Goal: Participate in discussion: Engage in conversation with other users on a specific topic

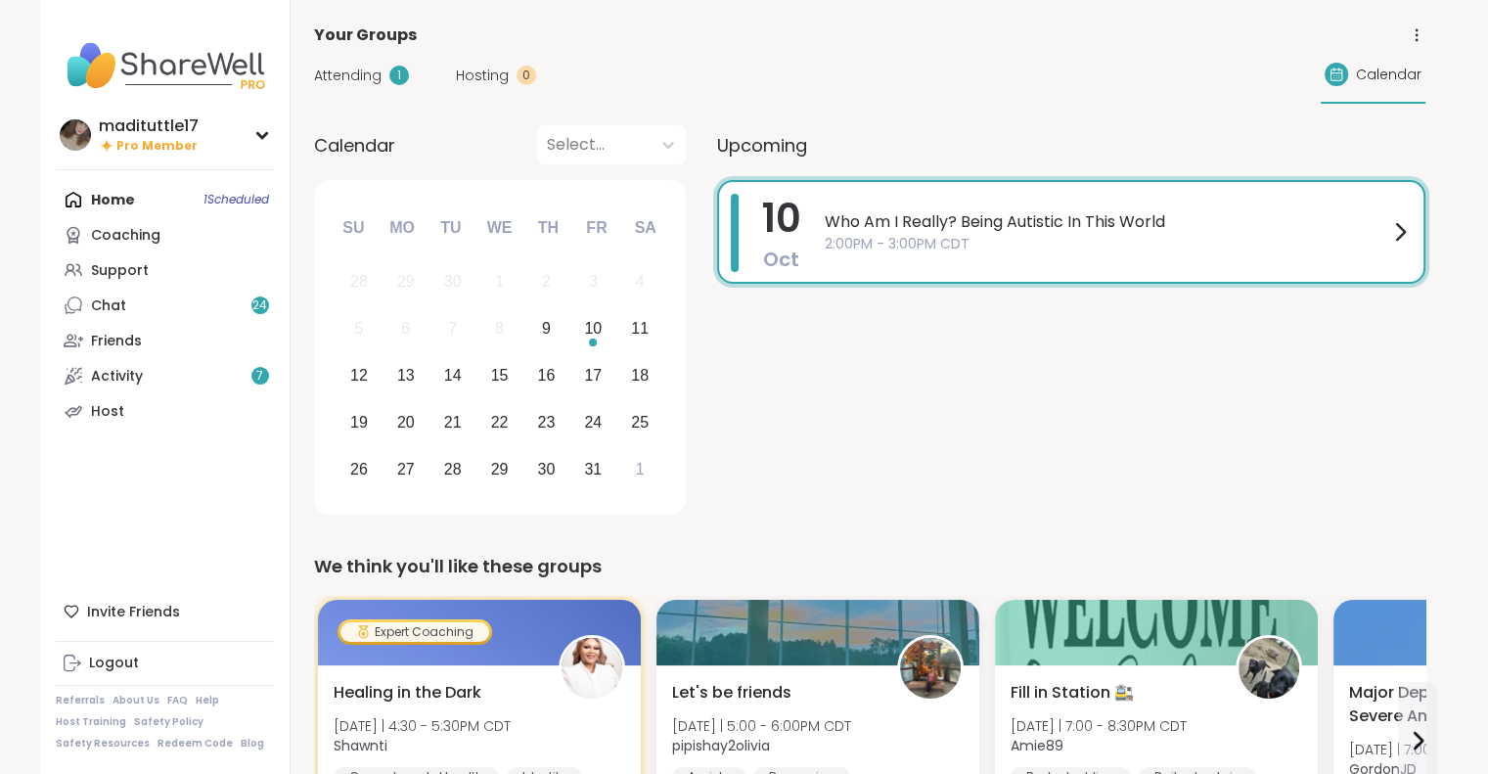
click at [898, 220] on span "Who Am I Really? Being Autistic In This World" at bounding box center [1107, 221] width 564 height 23
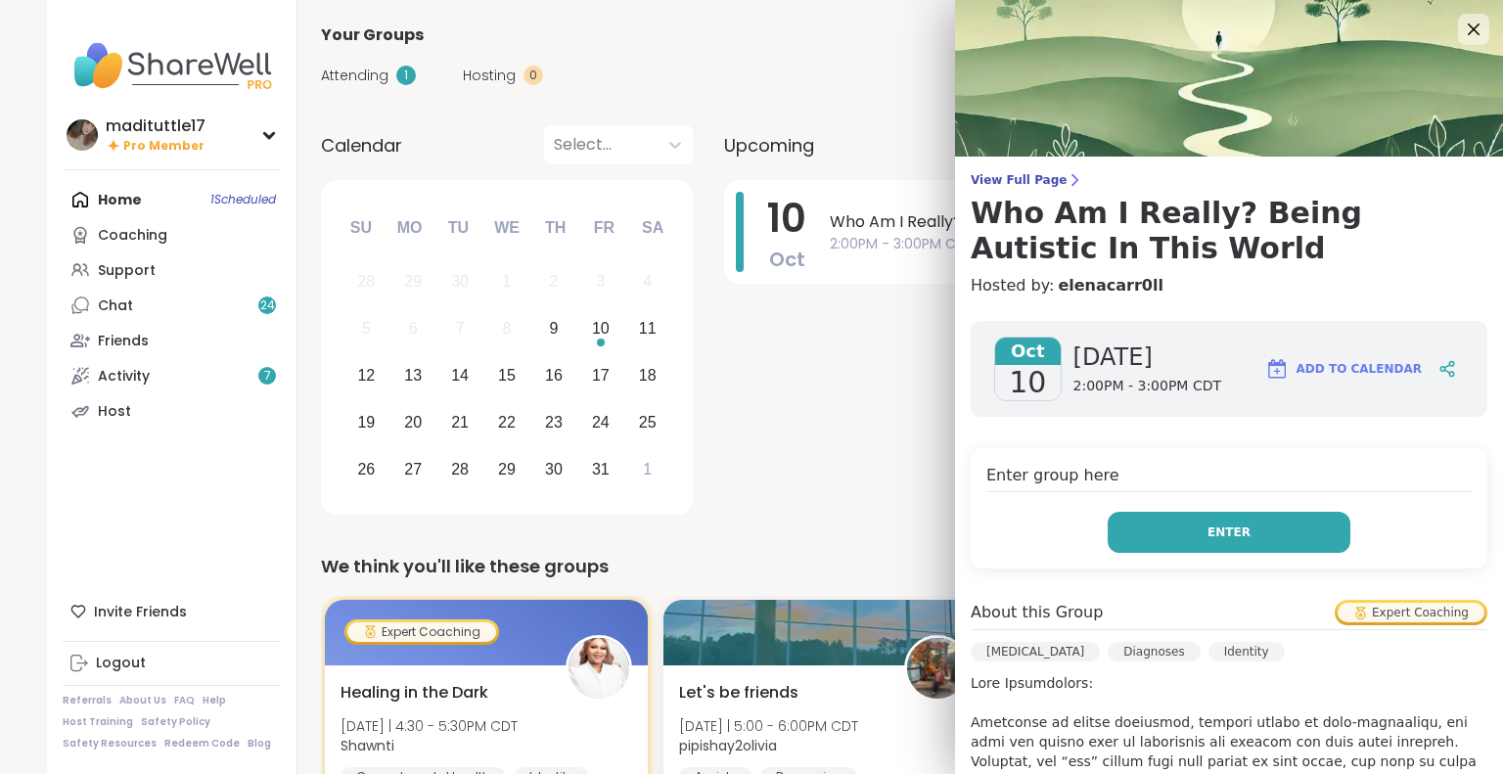
click at [1184, 531] on button "Enter" at bounding box center [1229, 532] width 243 height 41
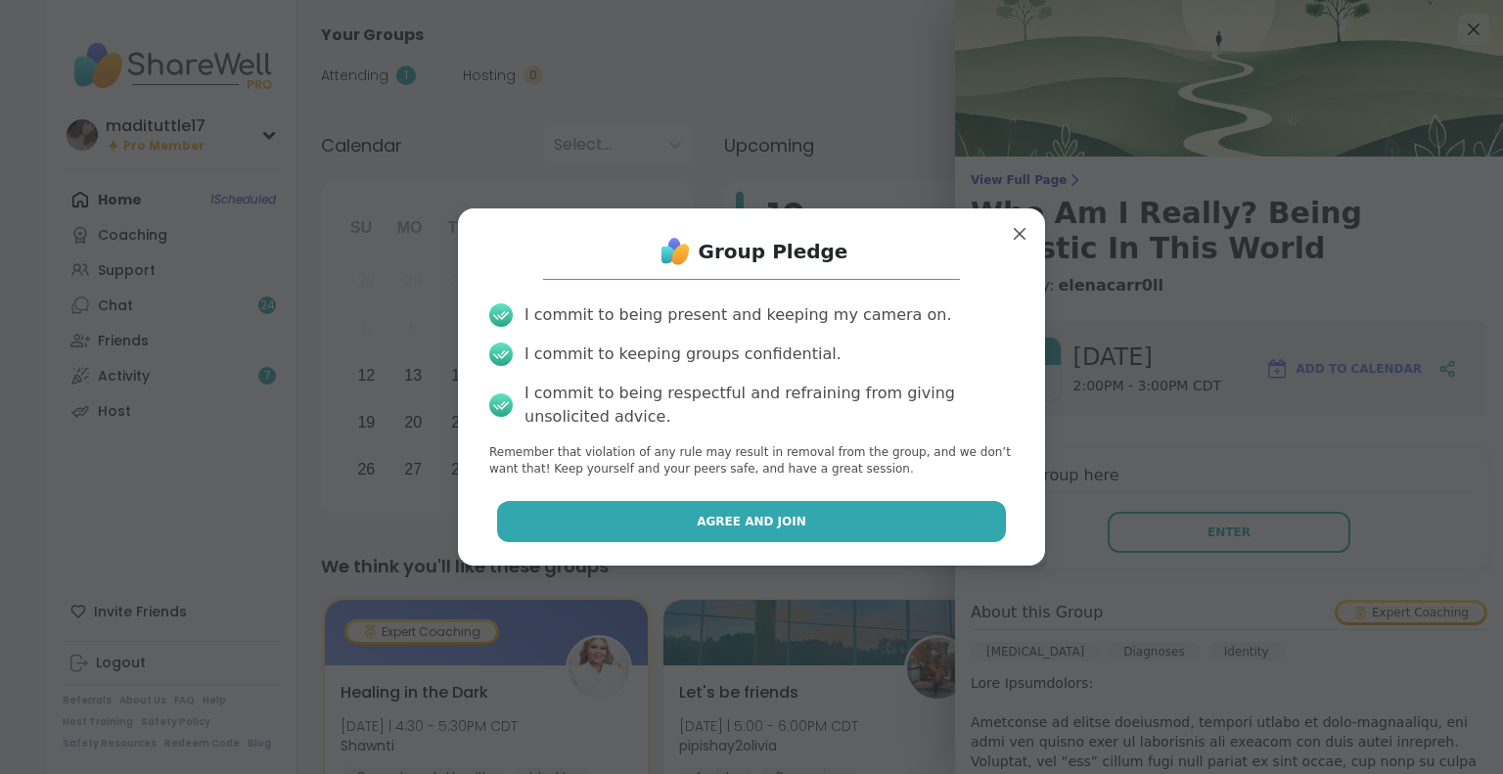
click at [944, 511] on button "Agree and Join" at bounding box center [752, 521] width 510 height 41
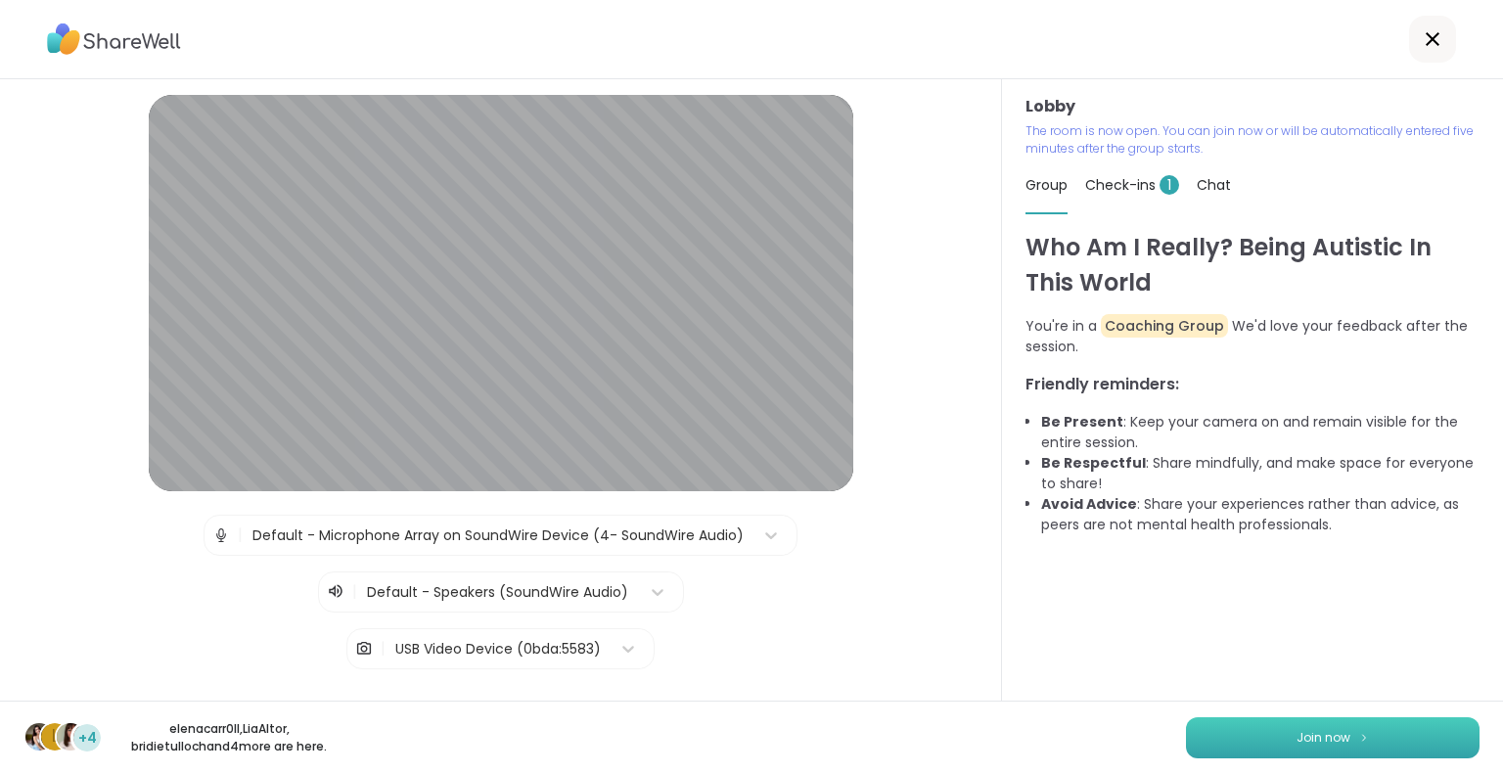
drag, startPoint x: 1317, startPoint y: 742, endPoint x: 1387, endPoint y: 738, distance: 69.6
click at [1387, 738] on button "Join now" at bounding box center [1333, 737] width 294 height 41
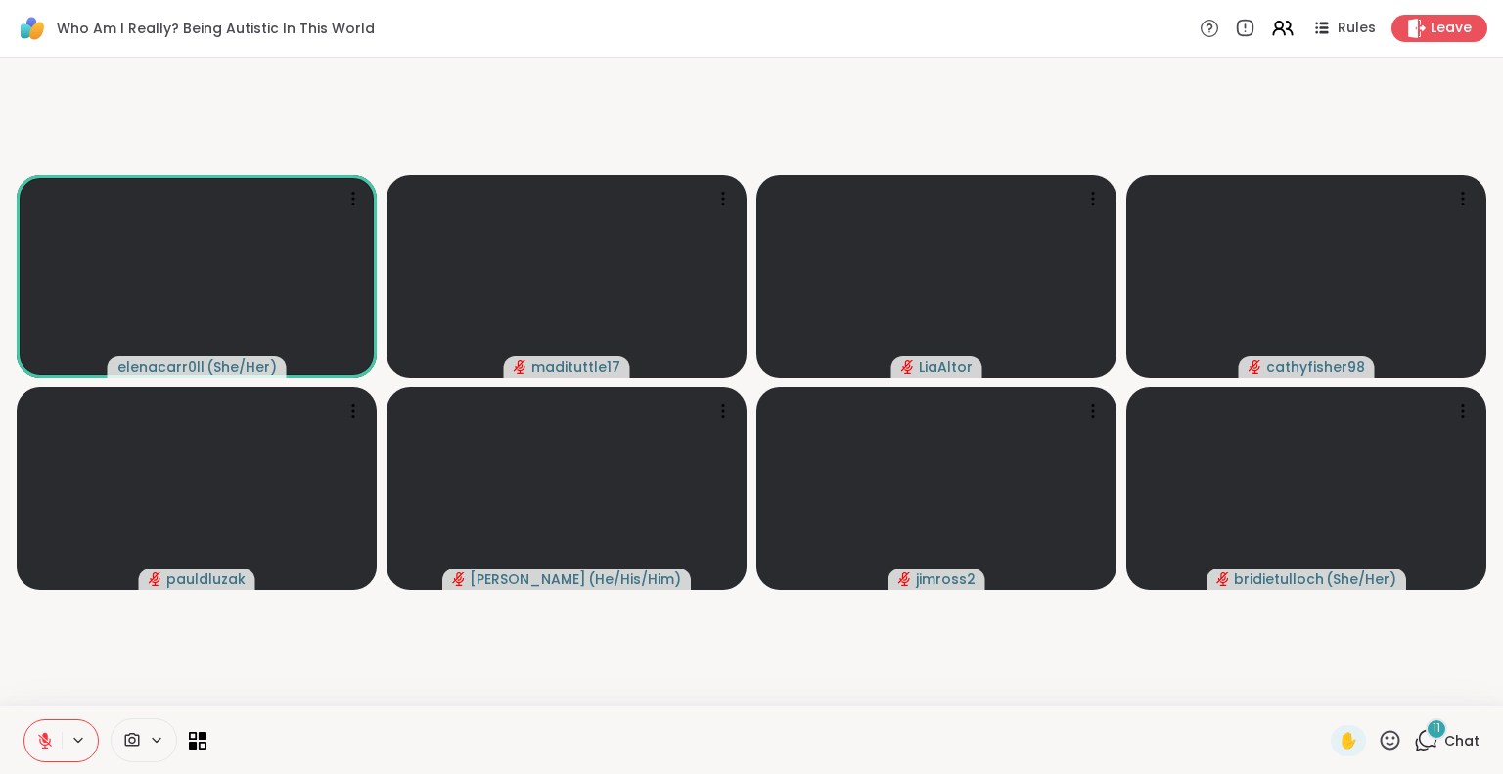
click at [1416, 739] on icon at bounding box center [1426, 740] width 24 height 24
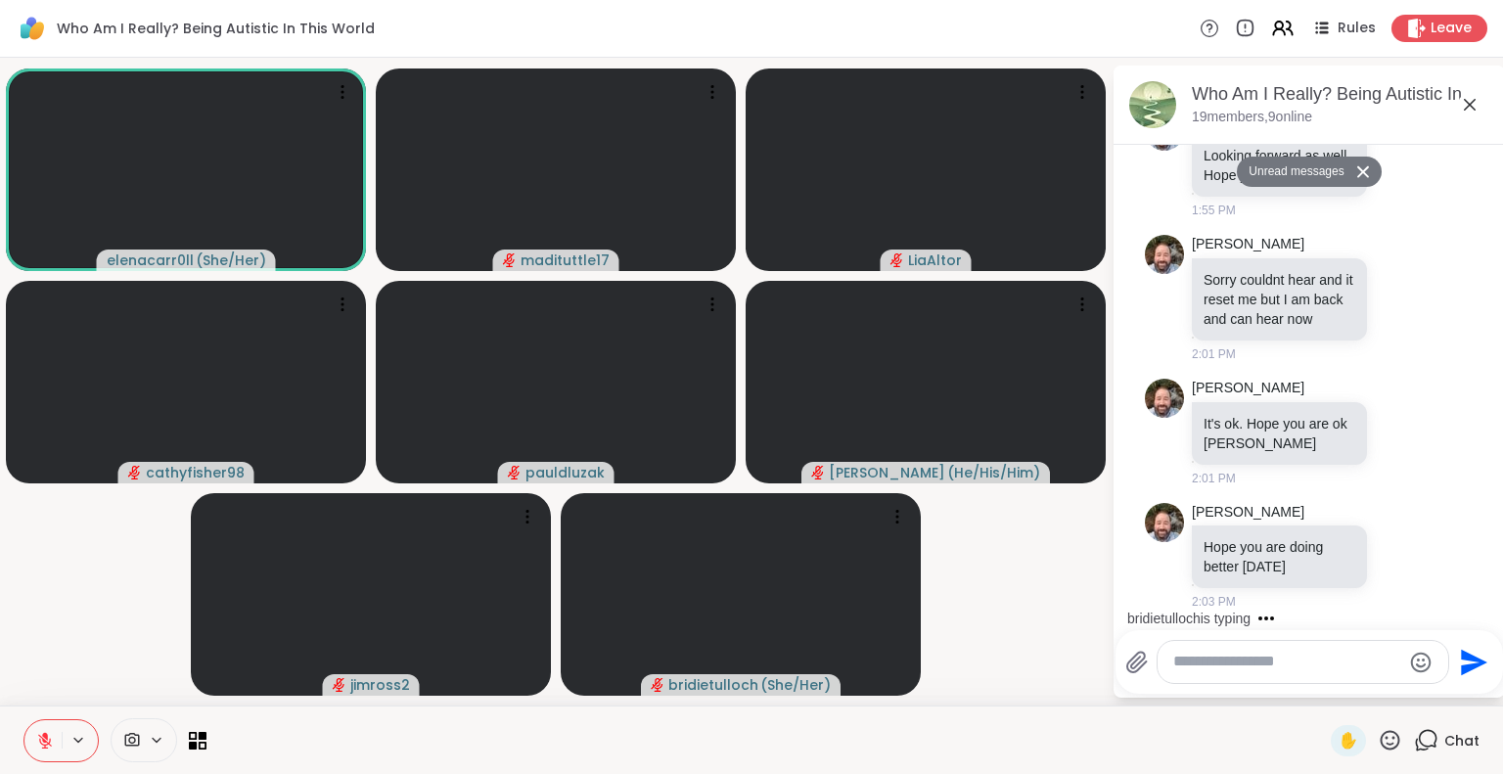
scroll to position [1533, 0]
click at [1292, 668] on textarea "Type your message" at bounding box center [1287, 662] width 228 height 21
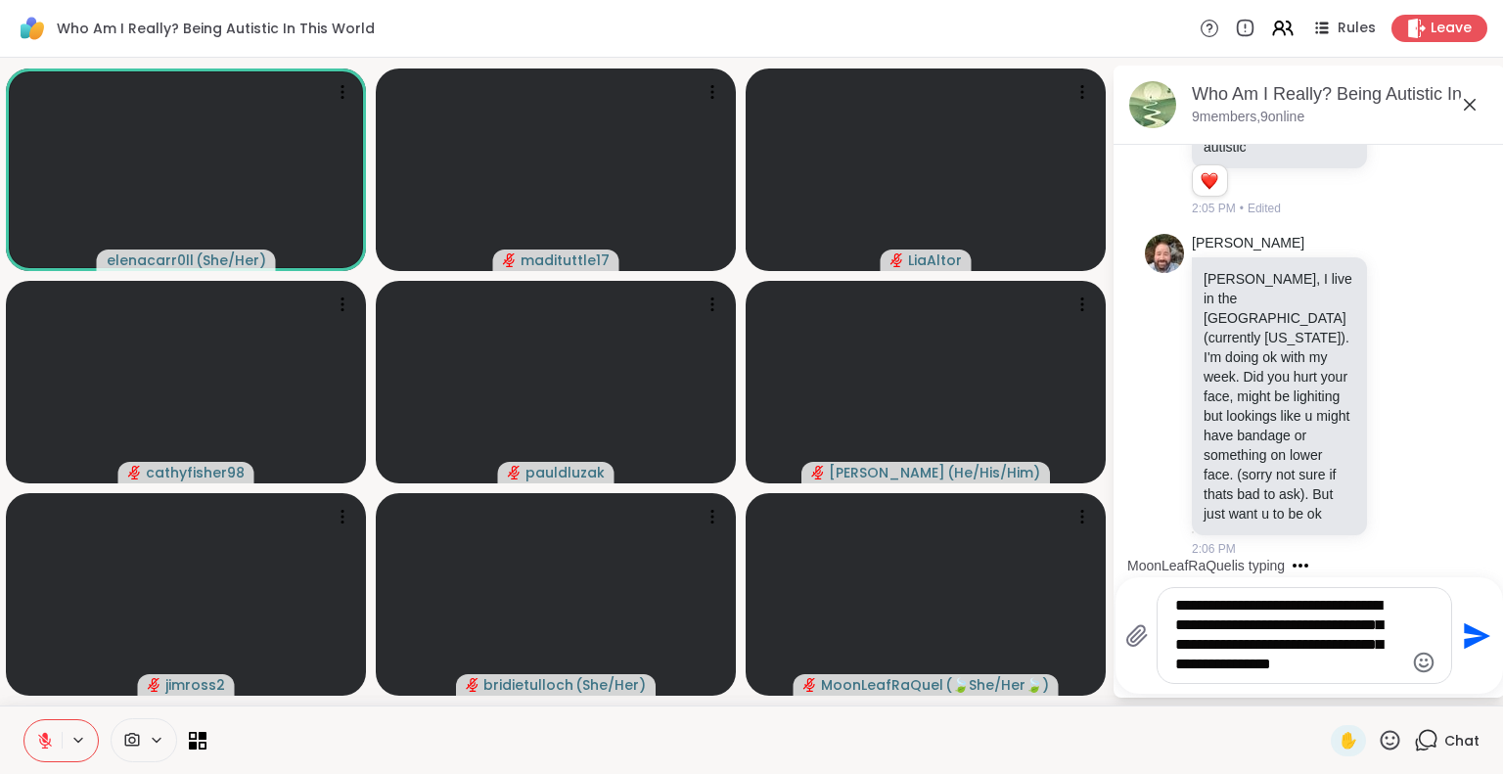
scroll to position [2571, 0]
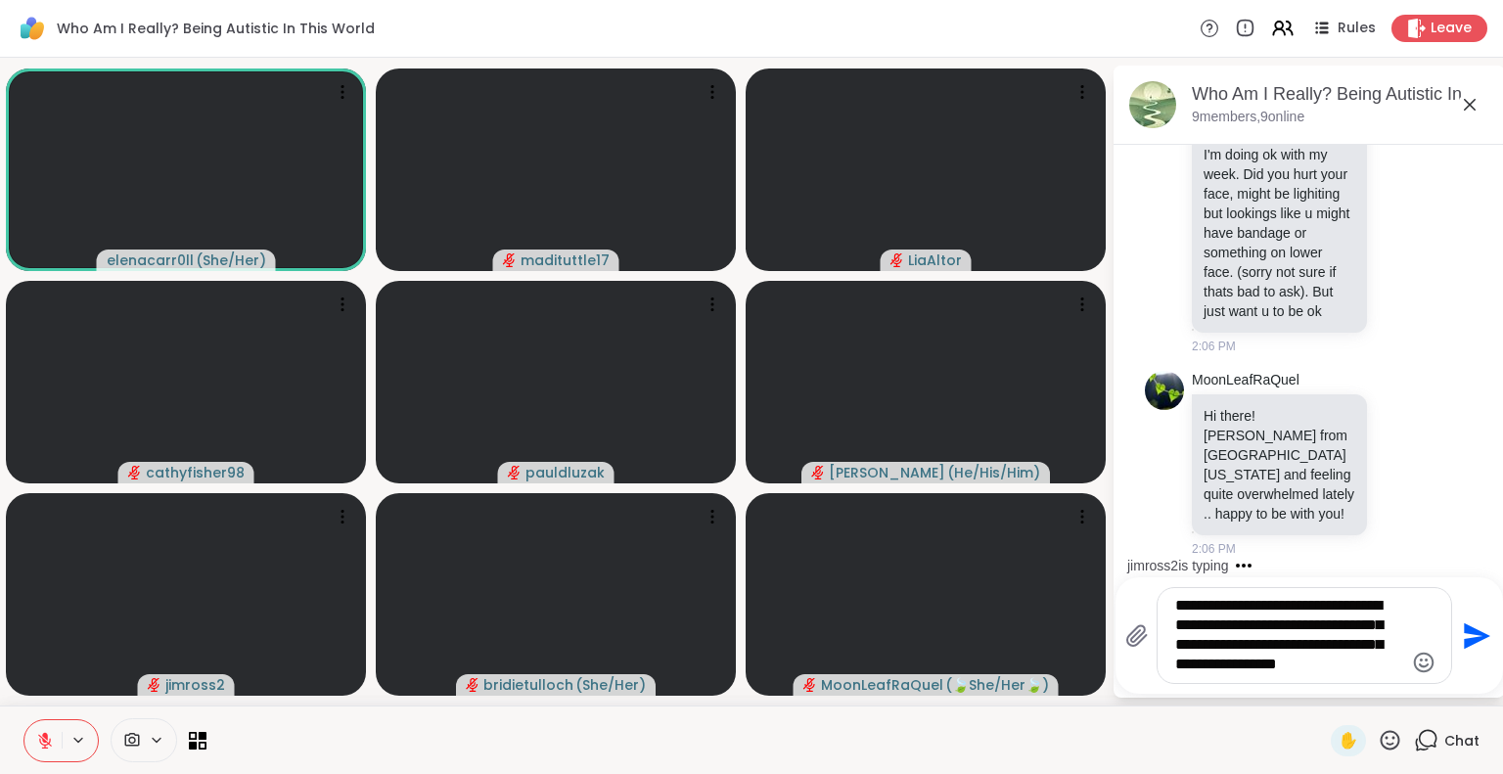
click at [1237, 608] on textarea "**********" at bounding box center [1289, 635] width 228 height 79
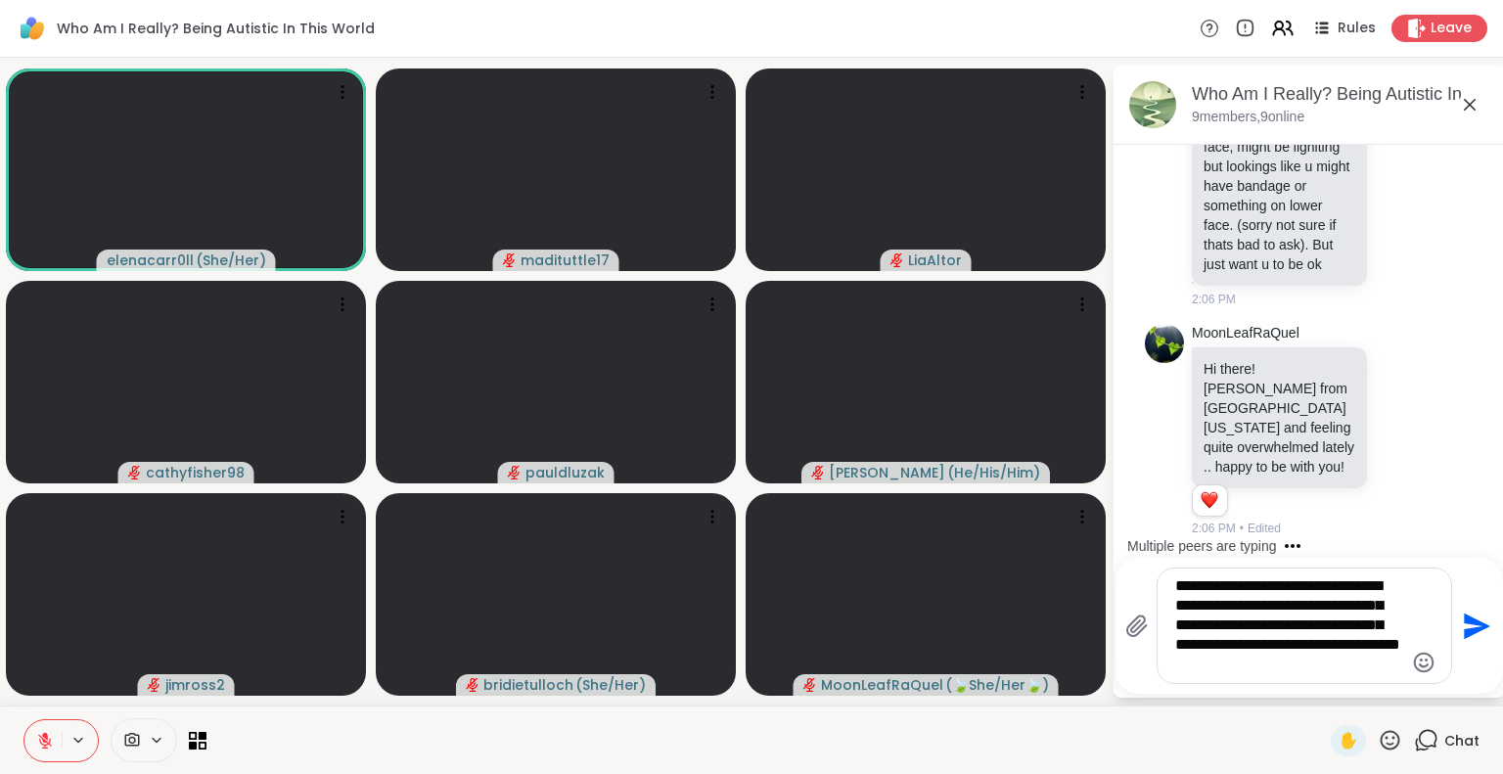
scroll to position [2618, 0]
click at [1398, 671] on textarea "**********" at bounding box center [1289, 625] width 228 height 99
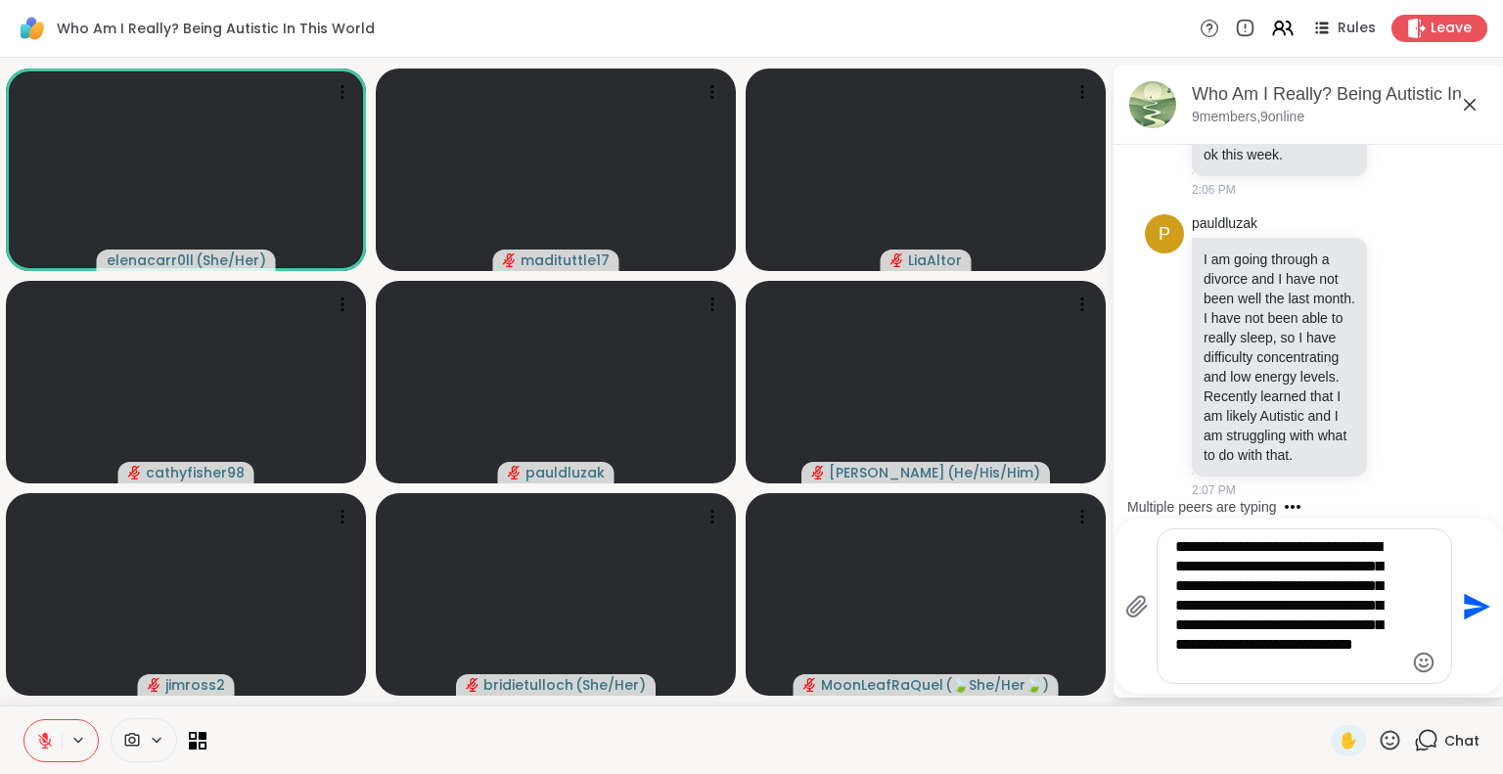
scroll to position [3505, 0]
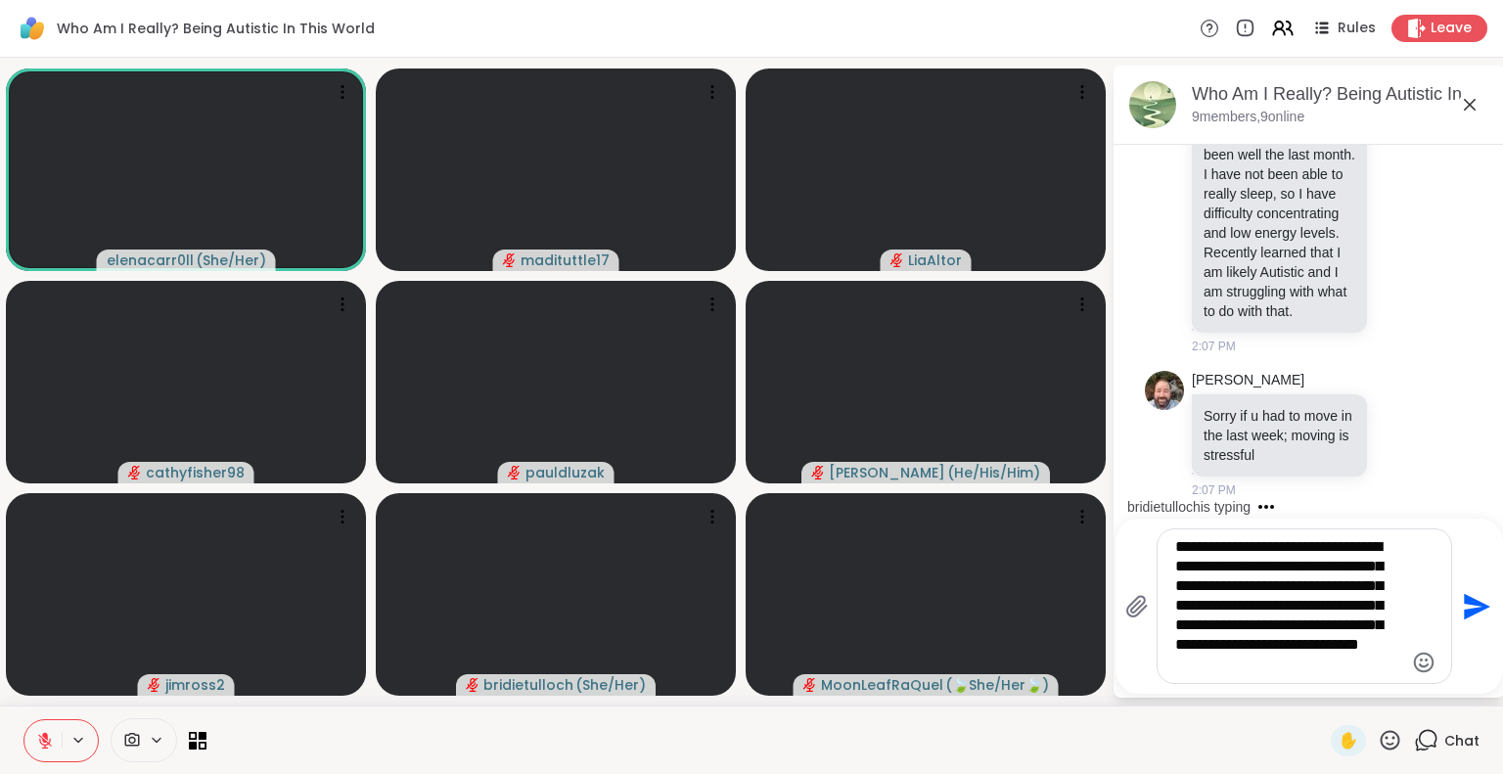
type textarea "**********"
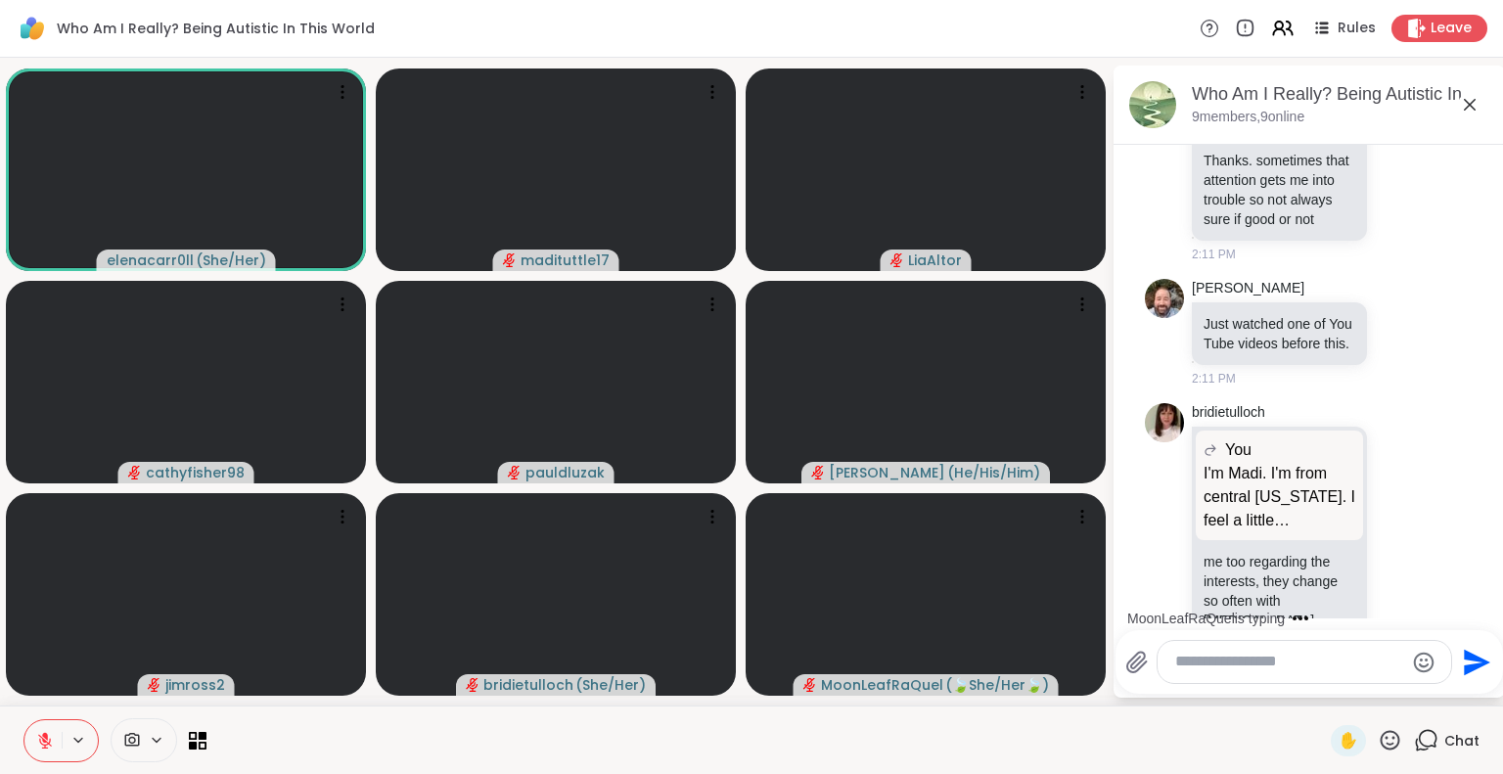
scroll to position [5451, 0]
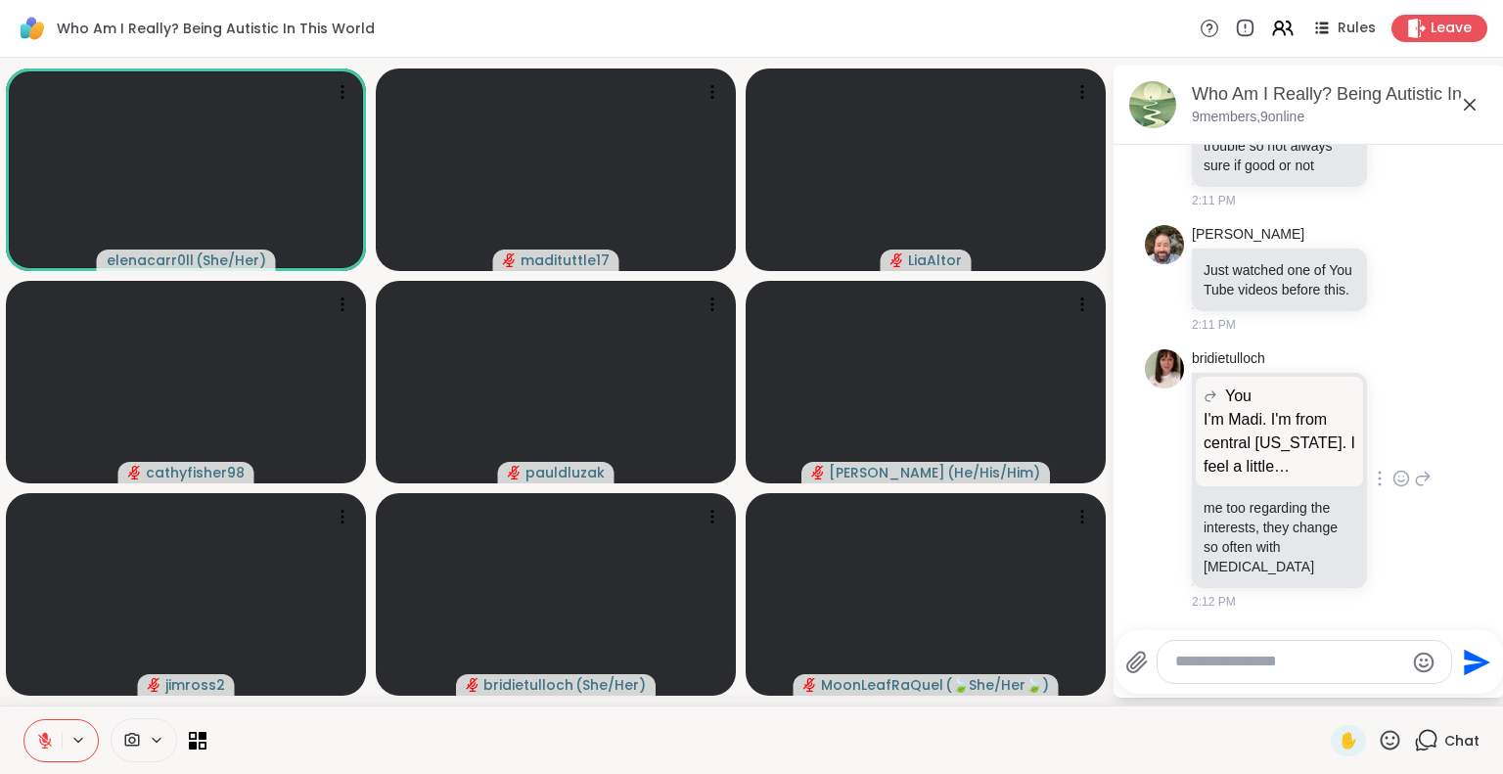
click at [1392, 488] on icon at bounding box center [1401, 479] width 18 height 20
click at [1392, 456] on div "Select Reaction: Heart" at bounding box center [1401, 447] width 18 height 18
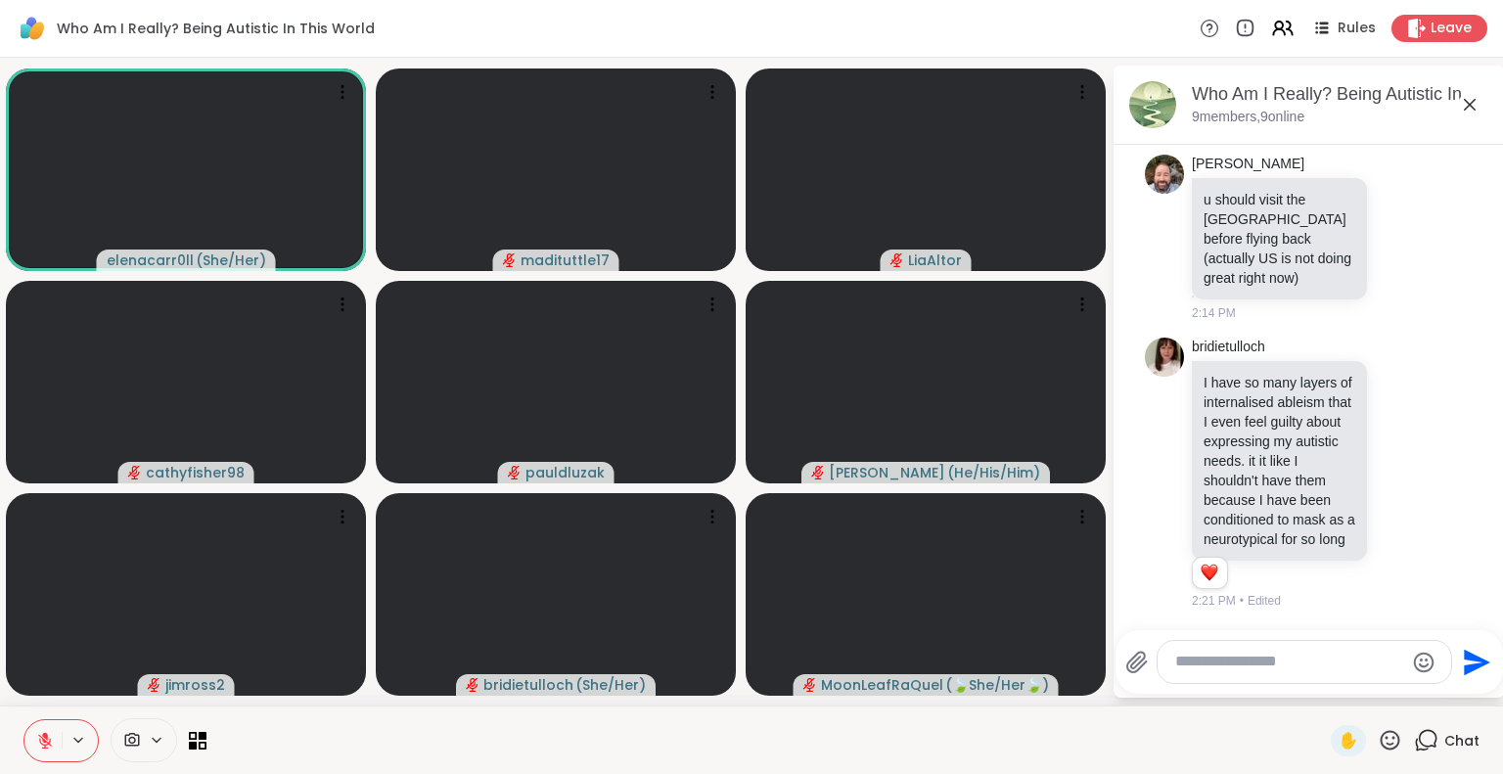
scroll to position [6956, 0]
click at [1124, 753] on div at bounding box center [768, 740] width 1101 height 44
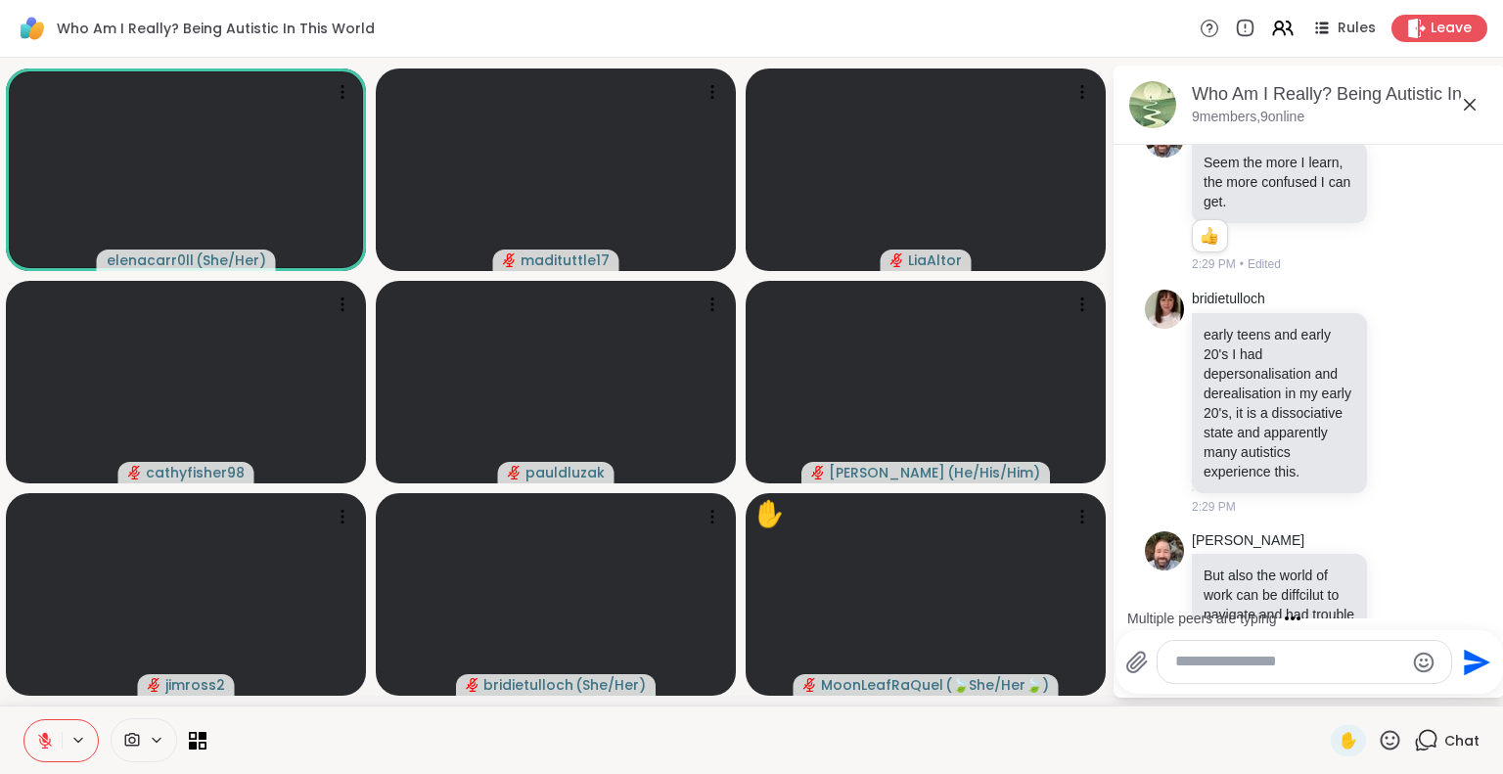
scroll to position [8471, 0]
click at [1399, 47] on icon at bounding box center [1399, 47] width 0 height 0
click at [1392, 26] on div "Select Reaction: Heart" at bounding box center [1401, 18] width 18 height 18
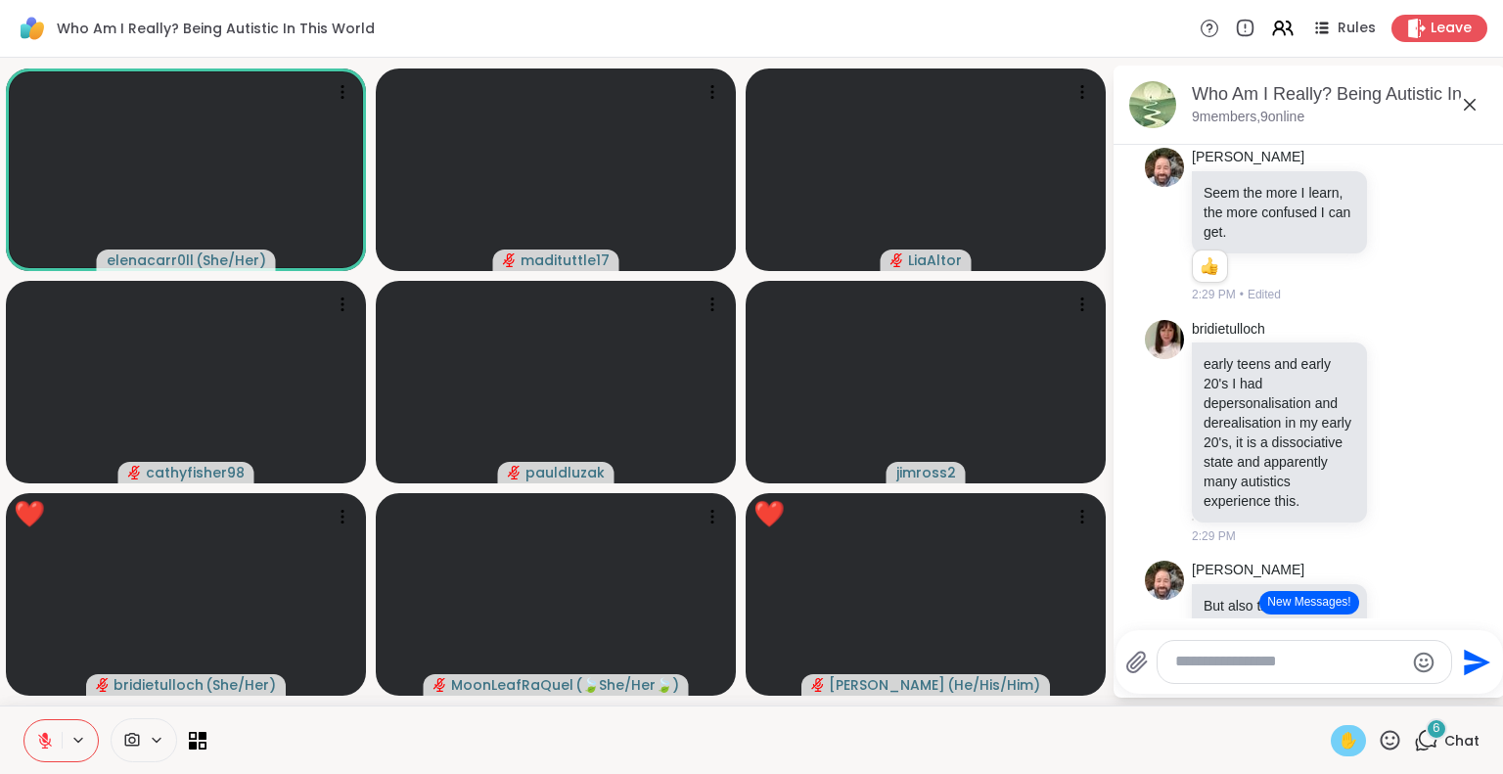
click at [1339, 734] on span "✋" at bounding box center [1349, 740] width 20 height 23
click at [1339, 740] on span "✋" at bounding box center [1349, 740] width 20 height 23
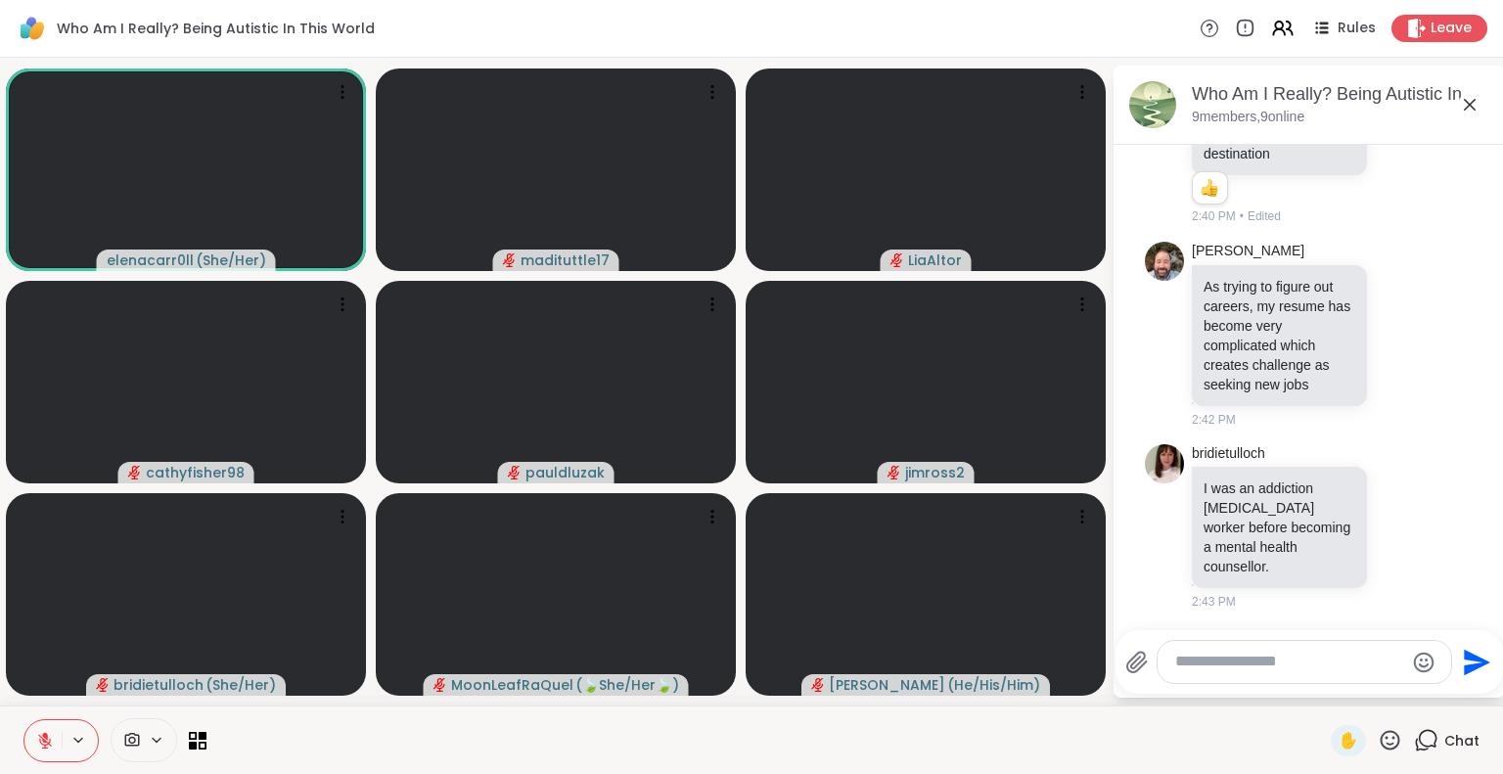
scroll to position [10685, 0]
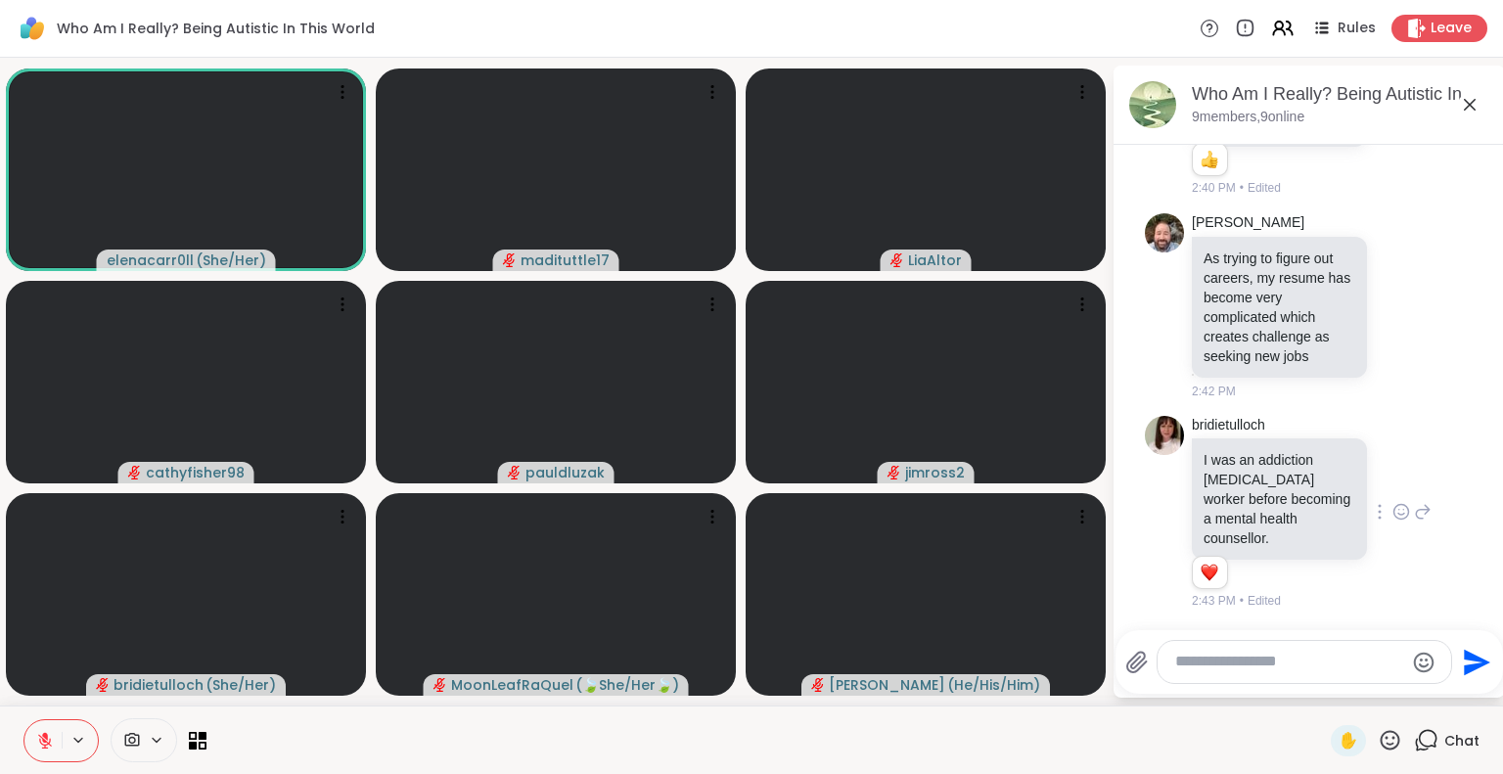
click at [1398, 516] on icon at bounding box center [1401, 515] width 6 height 2
click at [1392, 479] on div "Select Reaction: Heart" at bounding box center [1401, 481] width 18 height 18
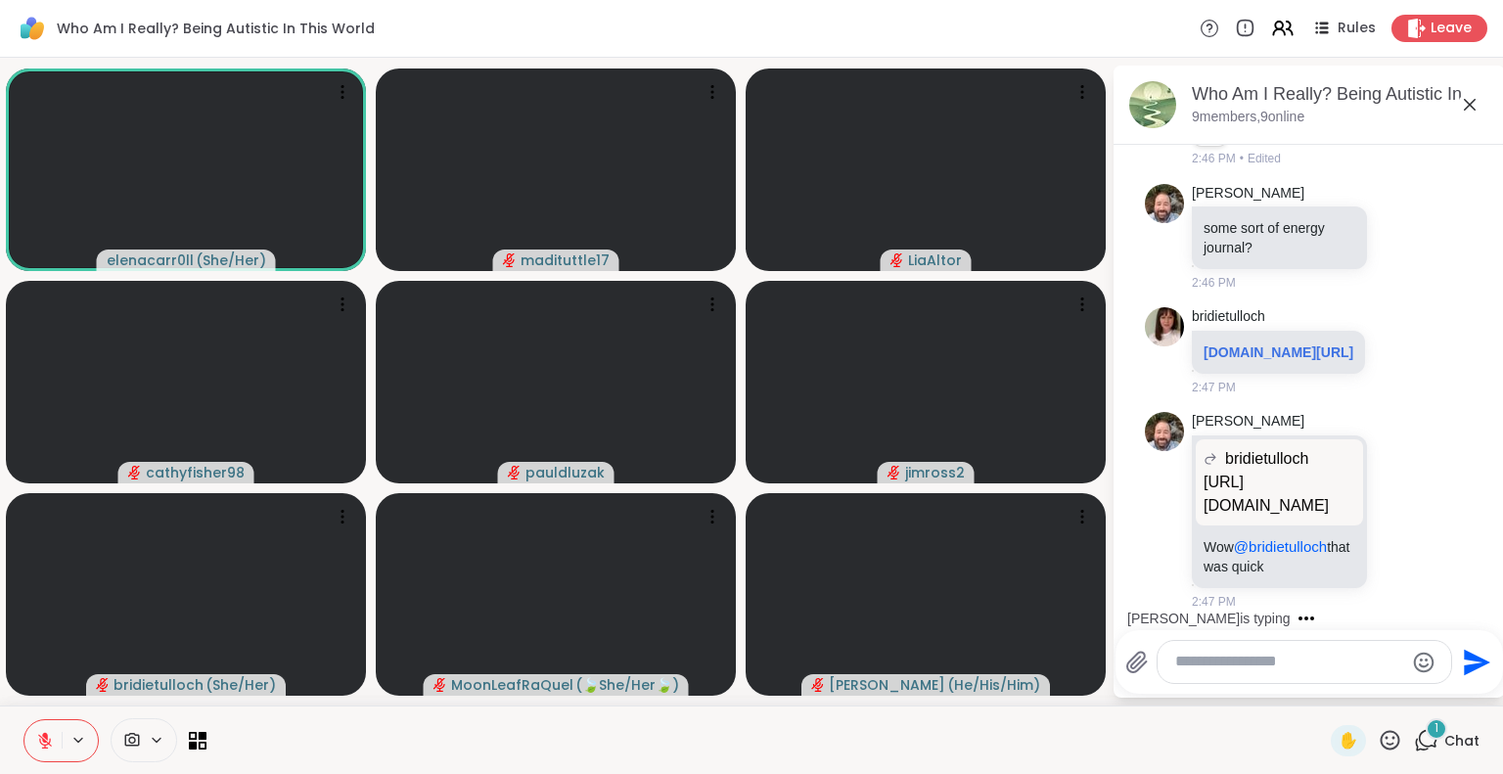
scroll to position [11830, 0]
click at [1281, 344] on link "[DOMAIN_NAME][URL]" at bounding box center [1279, 352] width 150 height 16
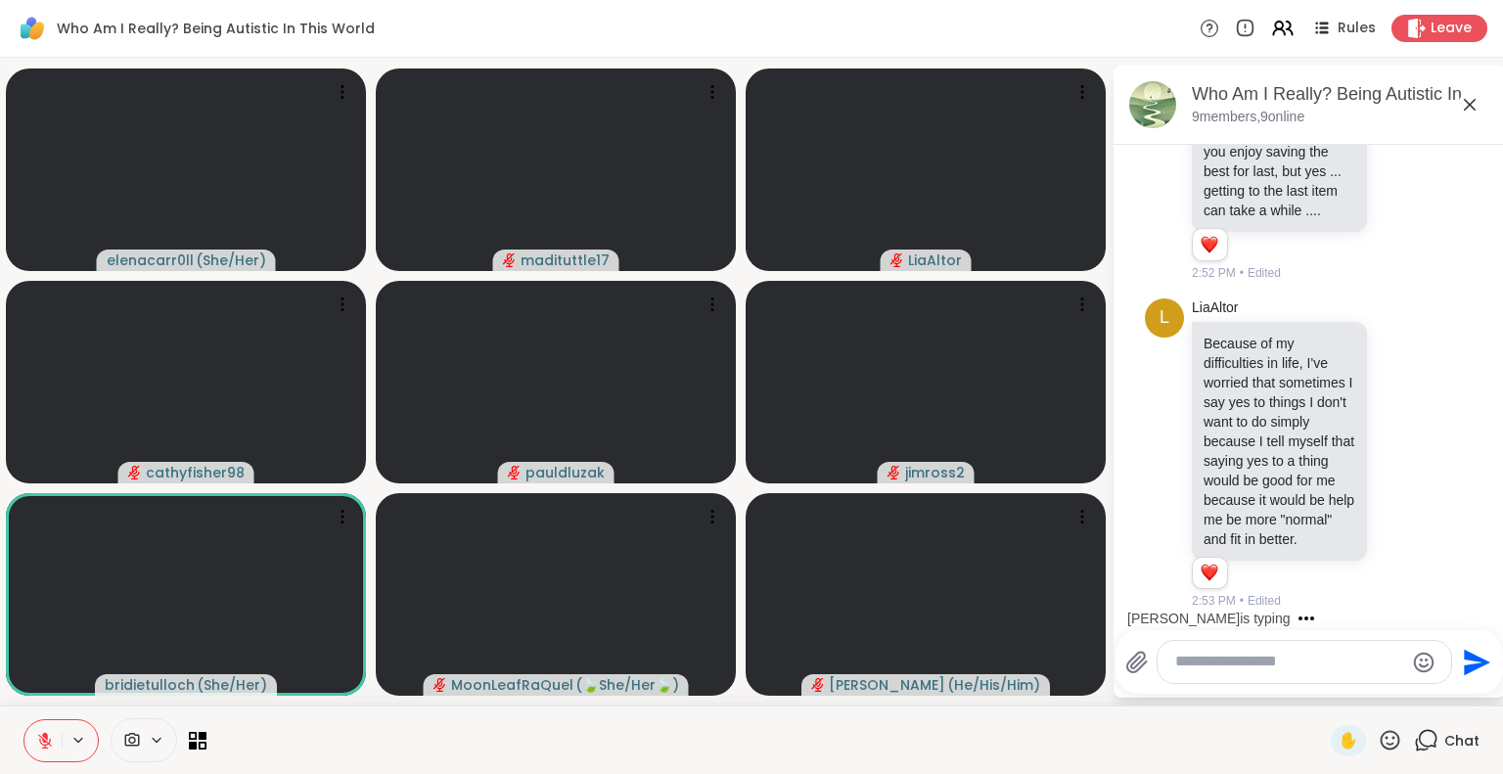
scroll to position [13281, 0]
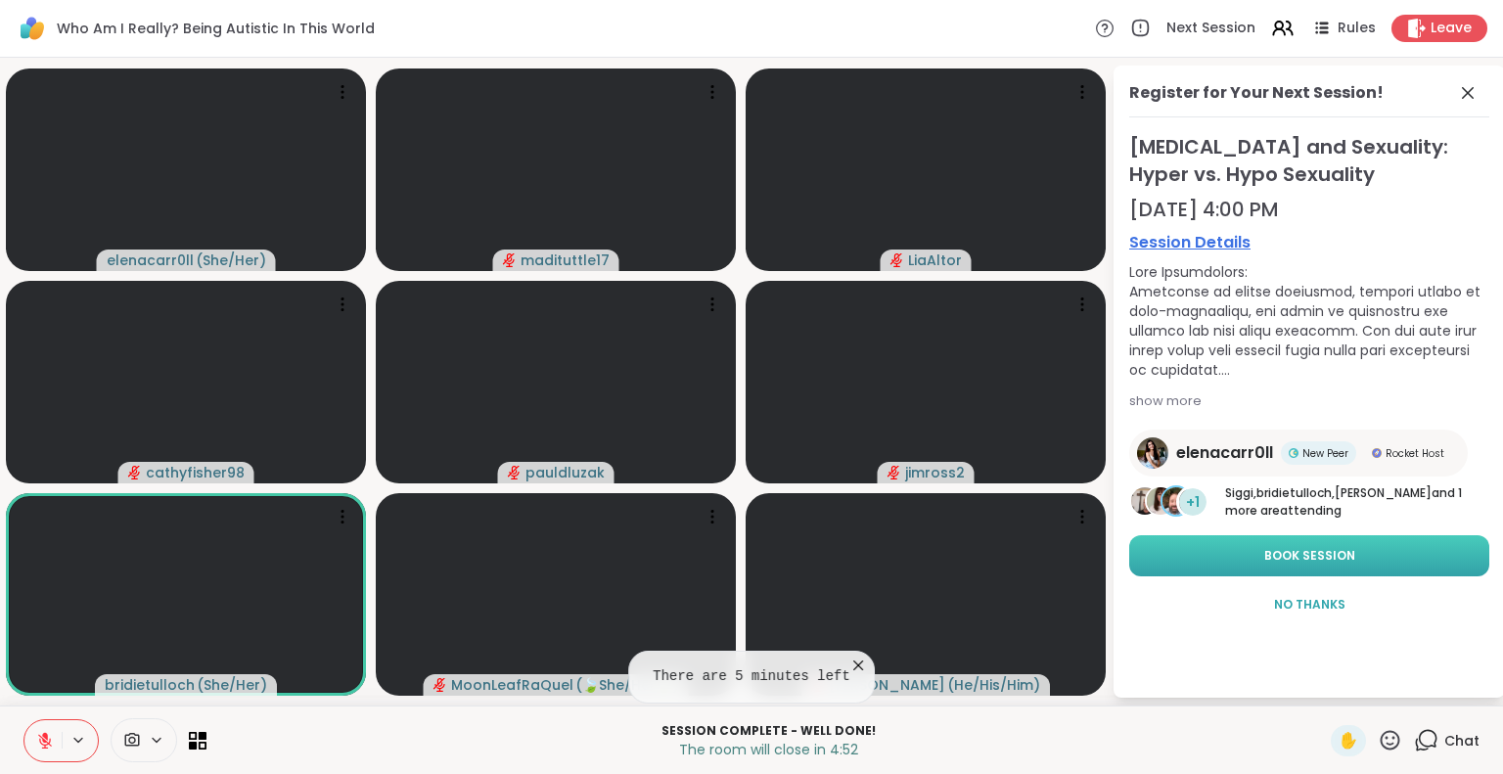
click at [1409, 552] on button "Book Session" at bounding box center [1309, 555] width 360 height 41
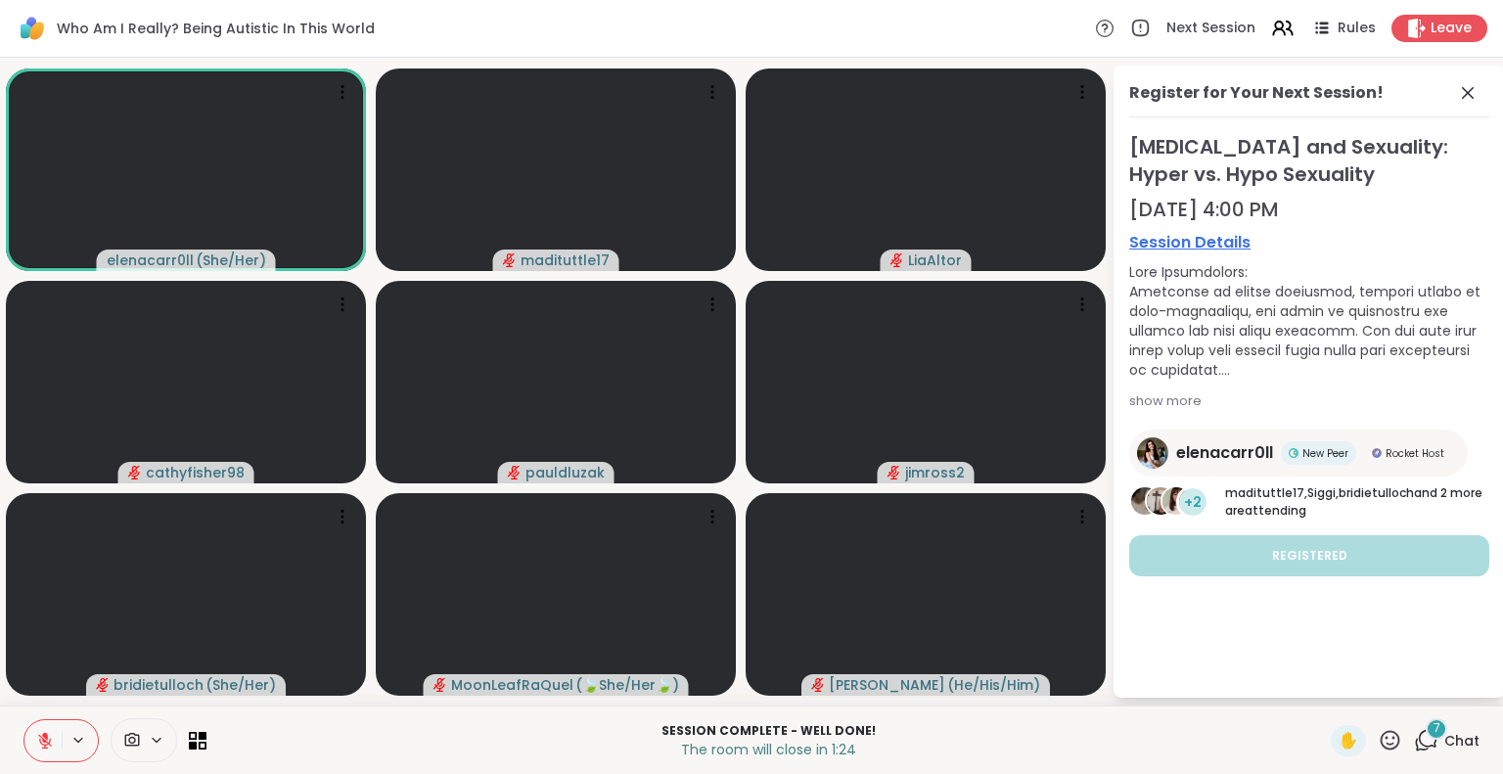
click at [1417, 743] on icon at bounding box center [1426, 740] width 24 height 24
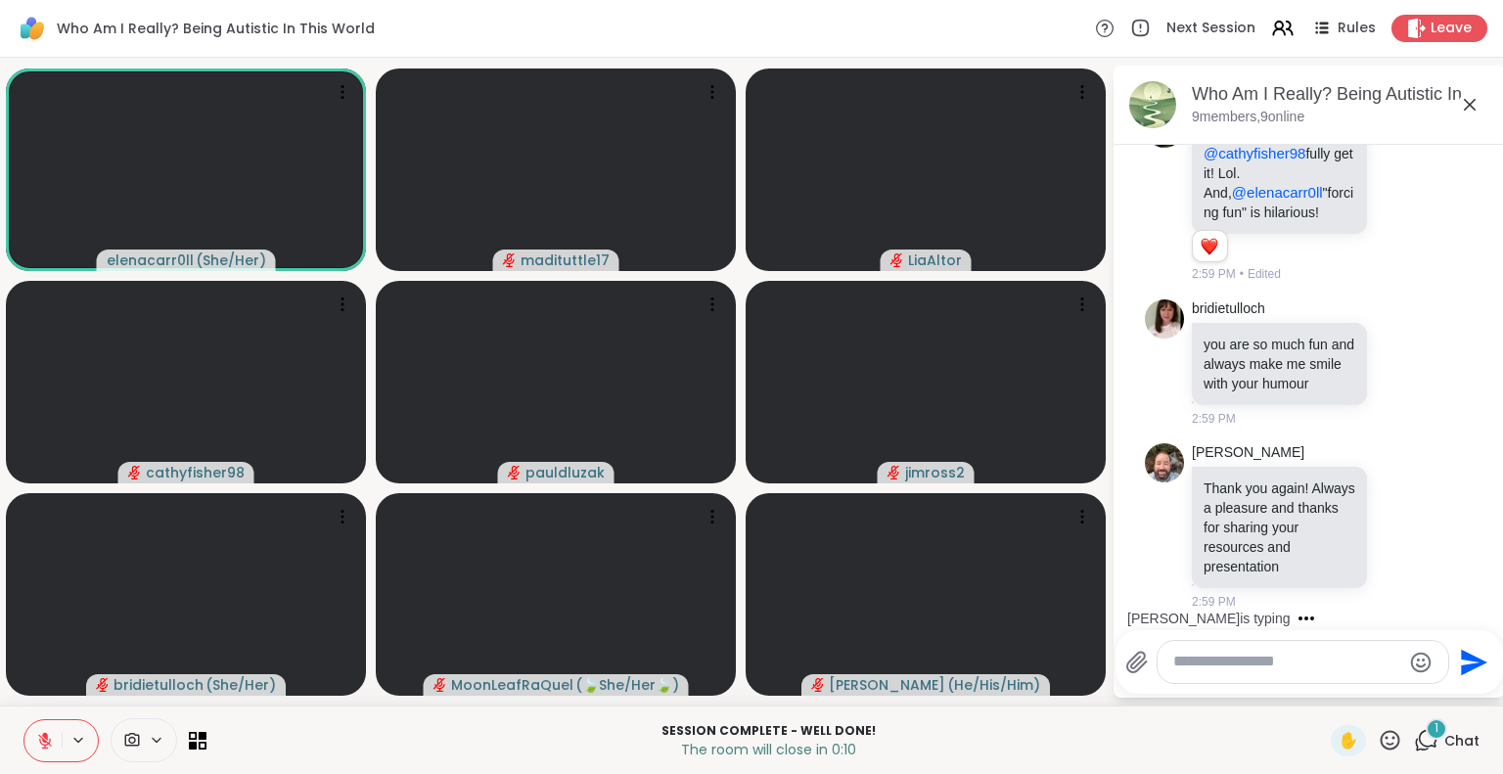
scroll to position [15331, 0]
